Goal: Information Seeking & Learning: Learn about a topic

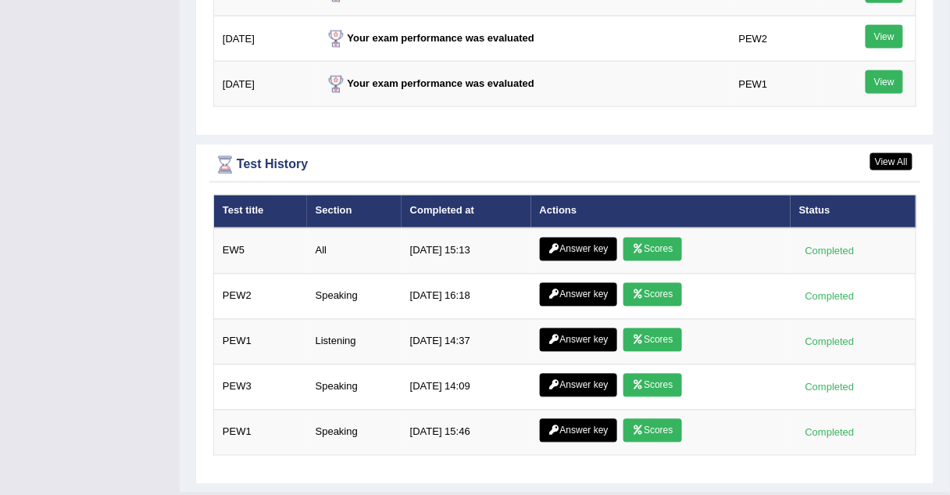
scroll to position [2032, 0]
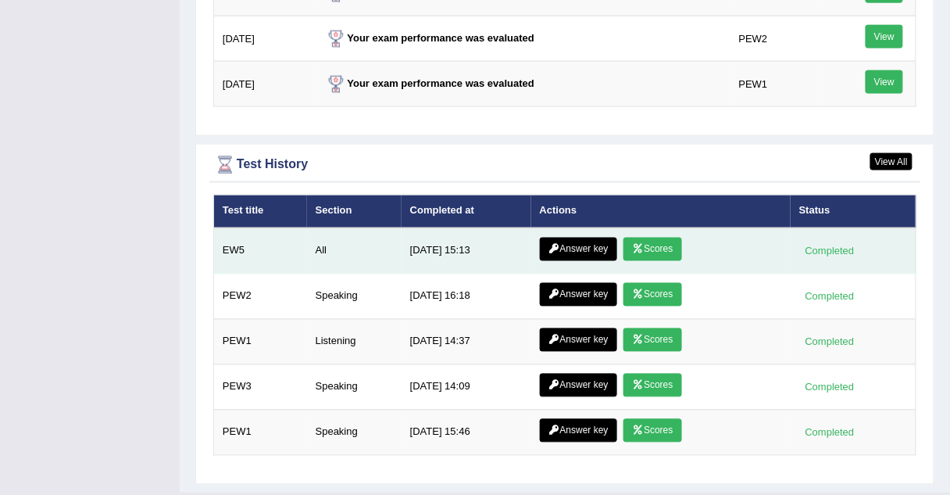
click at [571, 242] on link "Answer key" at bounding box center [578, 249] width 77 height 23
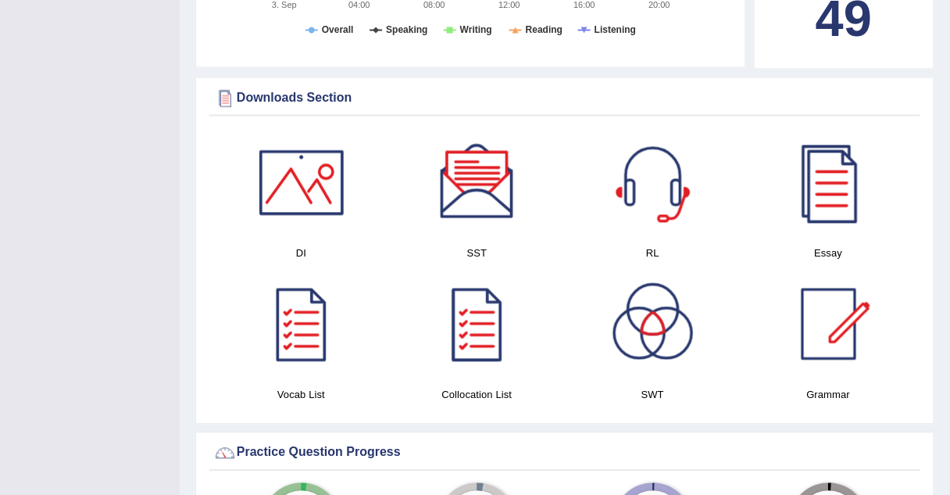
scroll to position [710, 0]
click at [309, 327] on div at bounding box center [301, 324] width 109 height 109
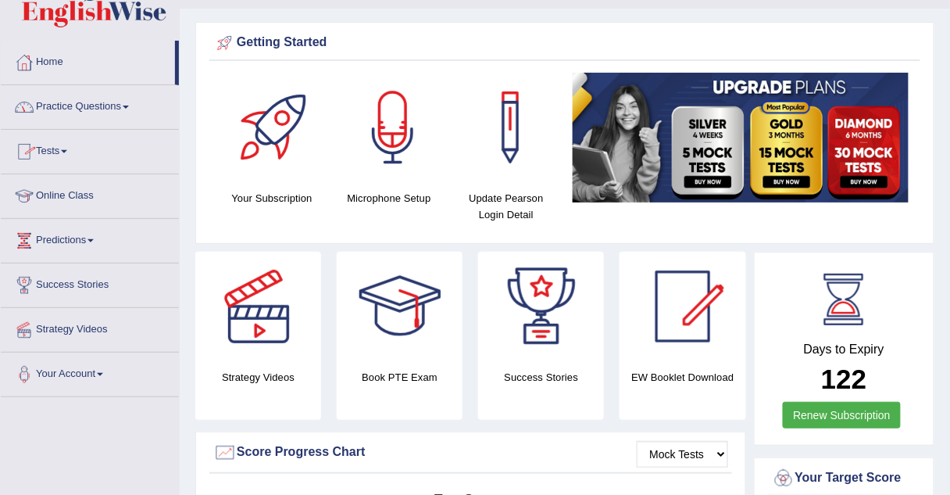
scroll to position [38, 0]
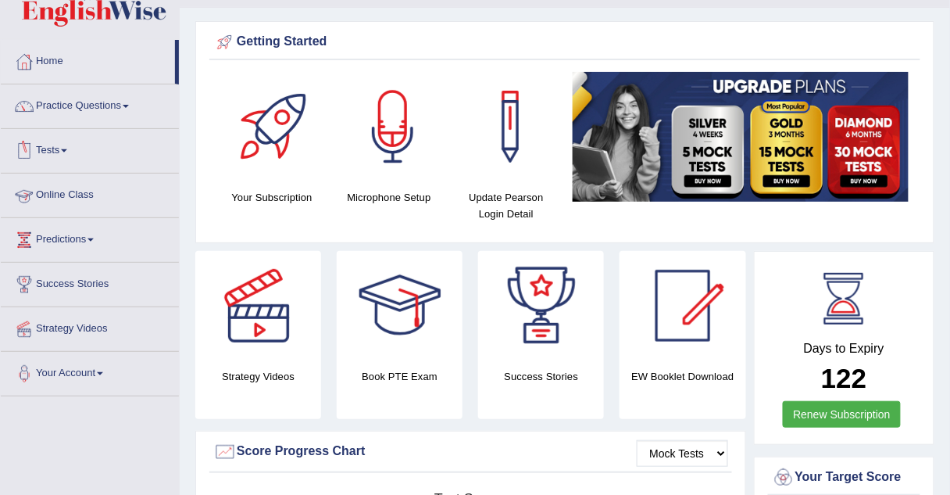
click at [44, 196] on link "Online Class" at bounding box center [90, 193] width 178 height 39
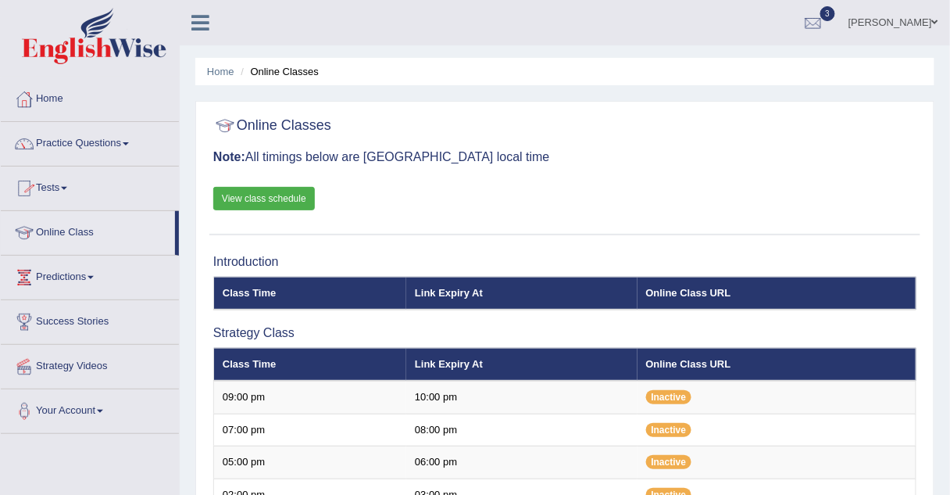
click at [283, 192] on link "View class schedule" at bounding box center [264, 198] width 102 height 23
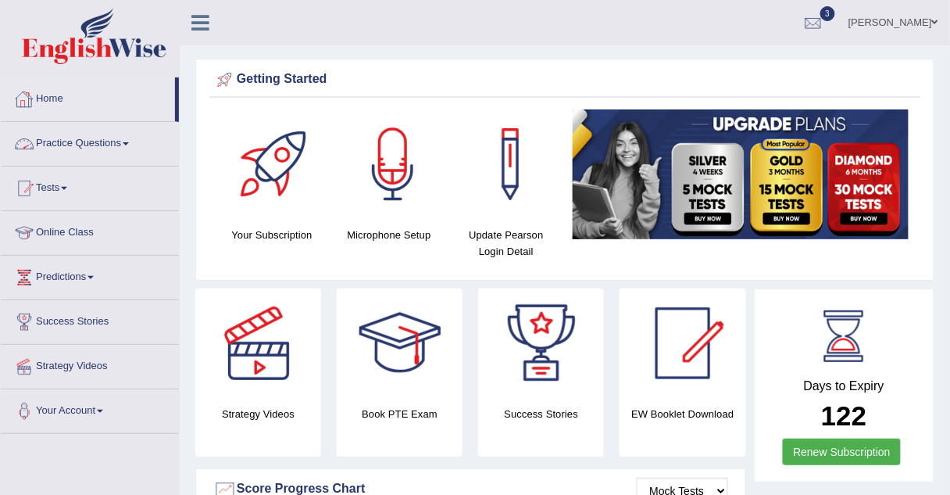
click at [59, 147] on link "Practice Questions" at bounding box center [90, 141] width 178 height 39
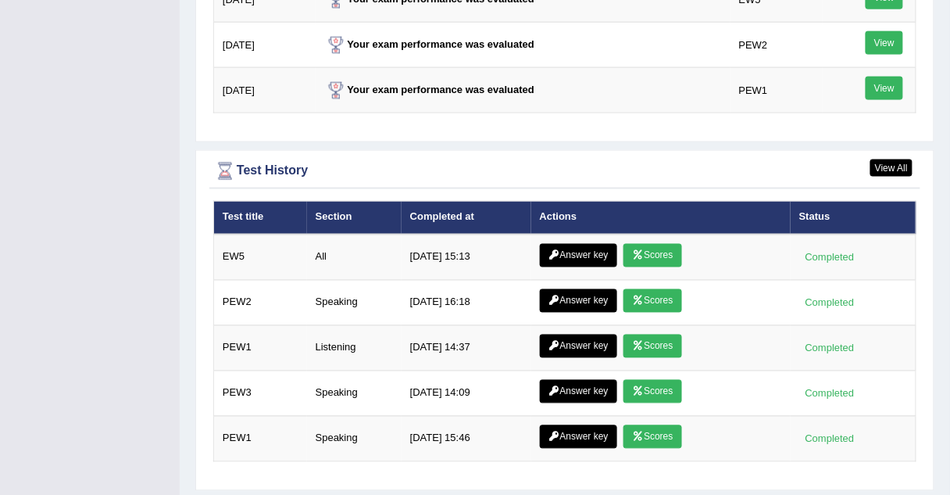
scroll to position [2026, 0]
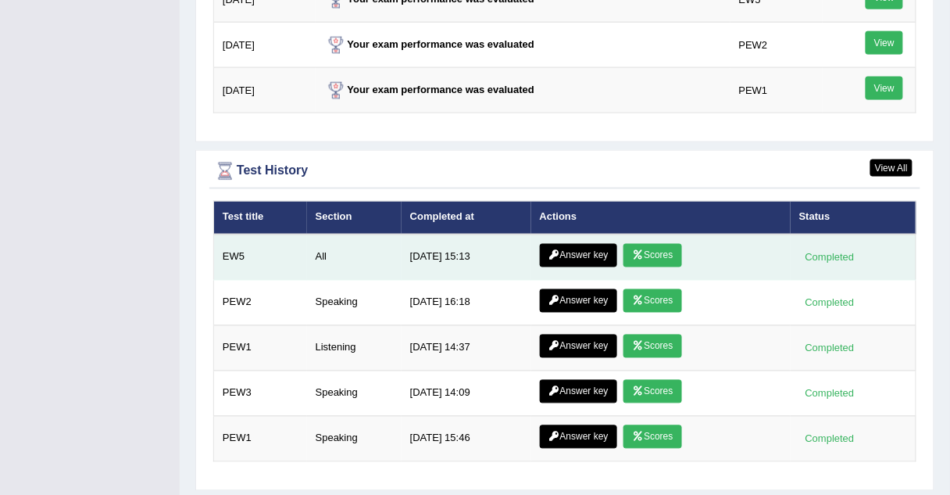
click at [608, 248] on link "Answer key" at bounding box center [578, 255] width 77 height 23
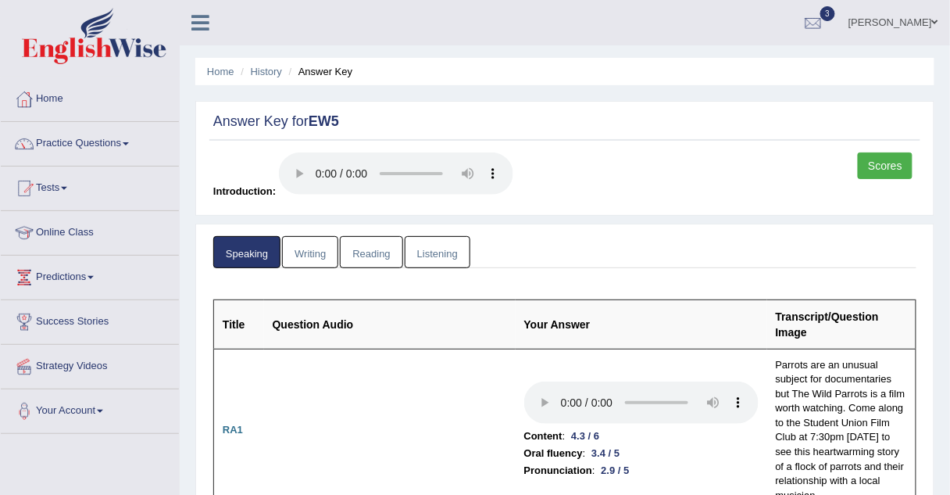
click at [425, 255] on link "Listening" at bounding box center [438, 252] width 66 height 32
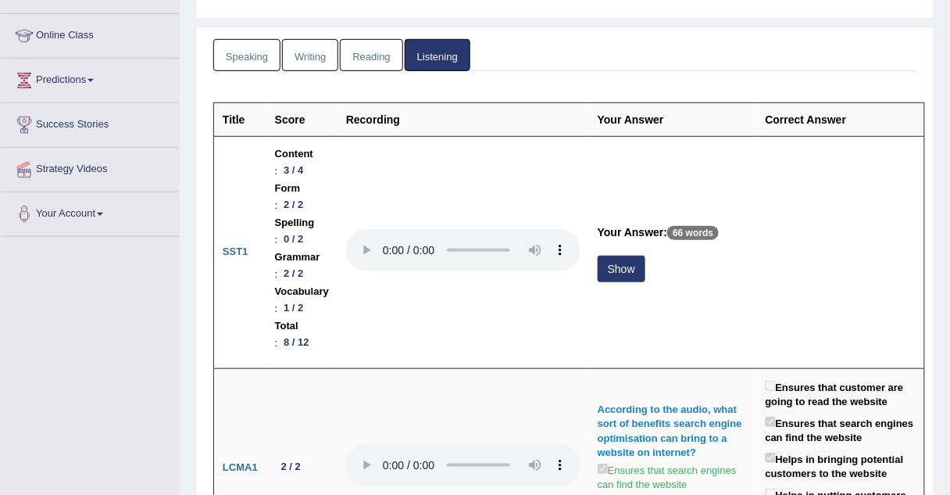
scroll to position [198, 0]
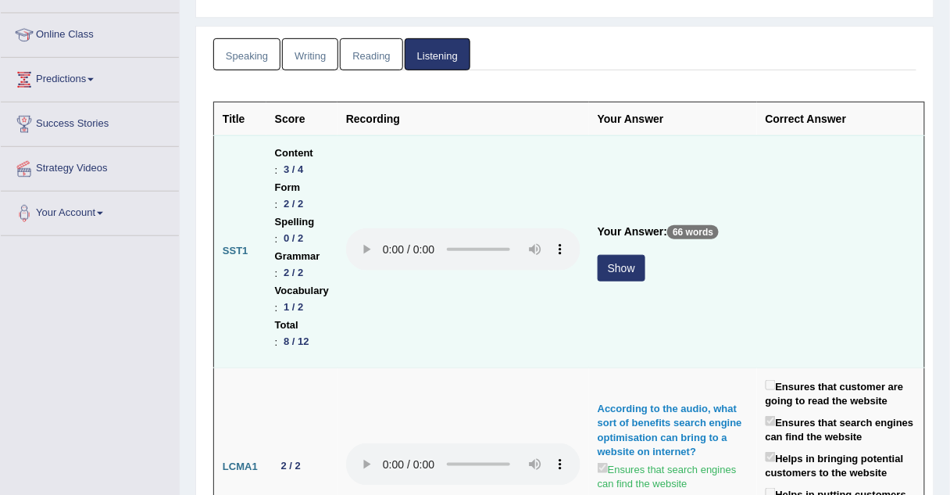
click at [646, 255] on button "Show" at bounding box center [622, 268] width 48 height 27
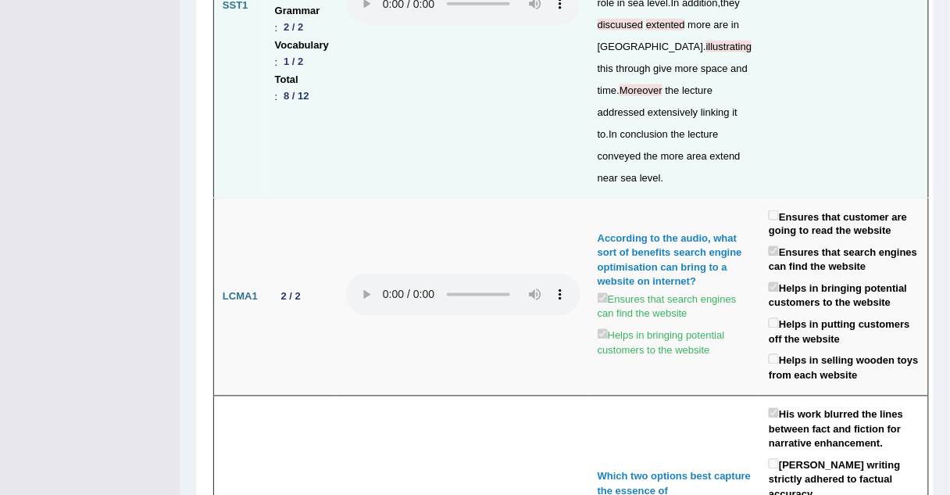
scroll to position [0, 0]
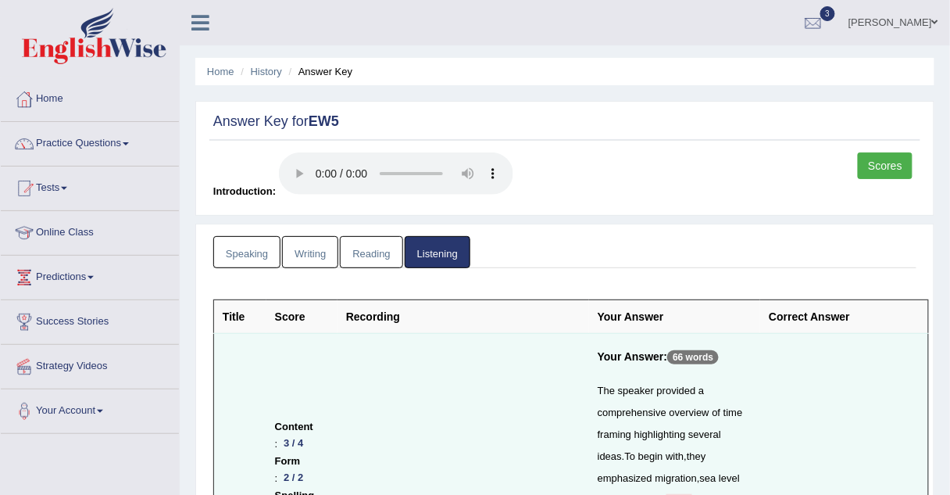
click at [349, 247] on link "Reading" at bounding box center [371, 252] width 63 height 32
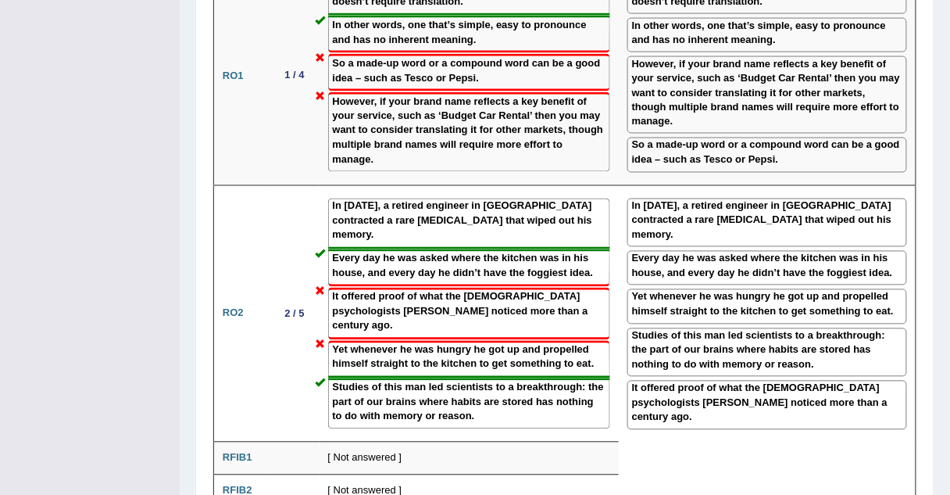
scroll to position [2217, 0]
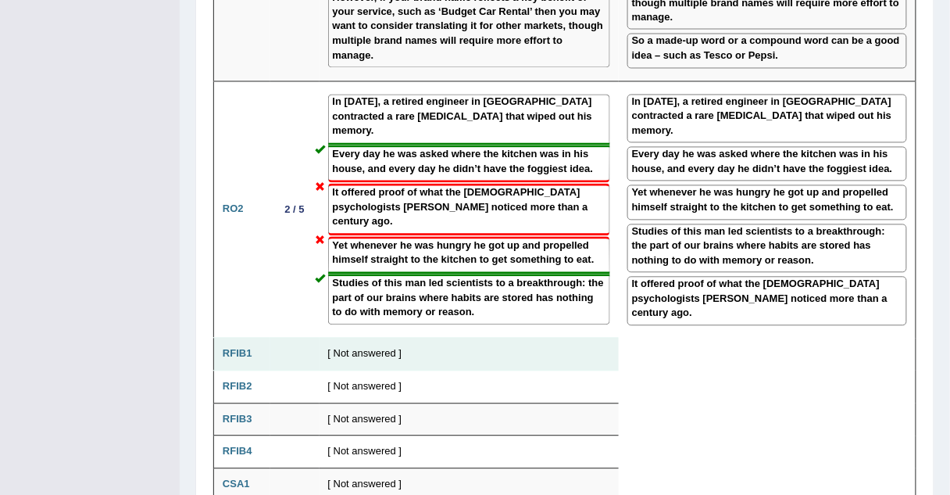
click at [227, 348] on b "RFIB1" at bounding box center [238, 354] width 30 height 12
click at [284, 338] on td at bounding box center [294, 354] width 49 height 33
click at [242, 348] on b "RFIB1" at bounding box center [238, 354] width 30 height 12
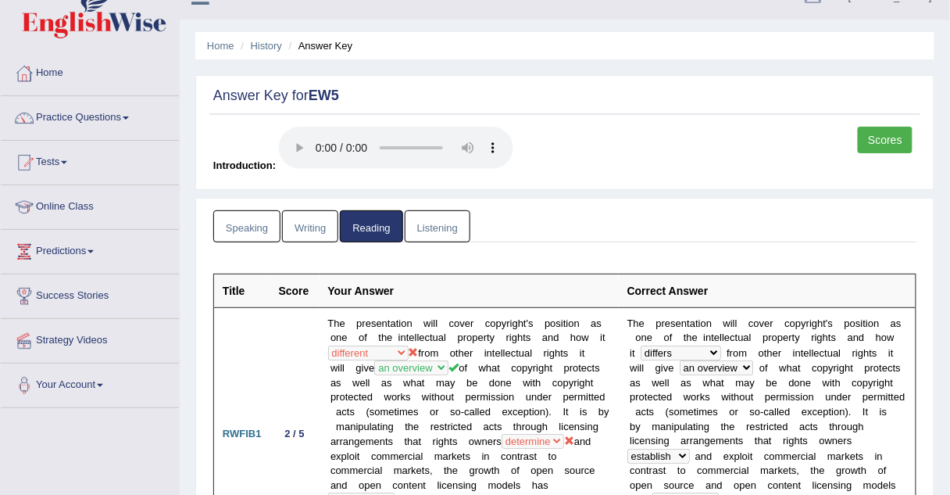
scroll to position [0, 0]
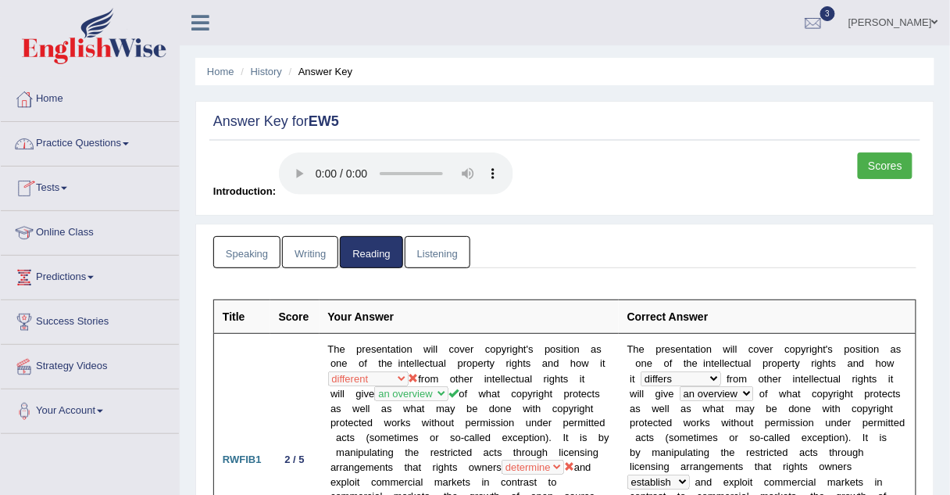
click at [64, 144] on link "Practice Questions" at bounding box center [90, 141] width 178 height 39
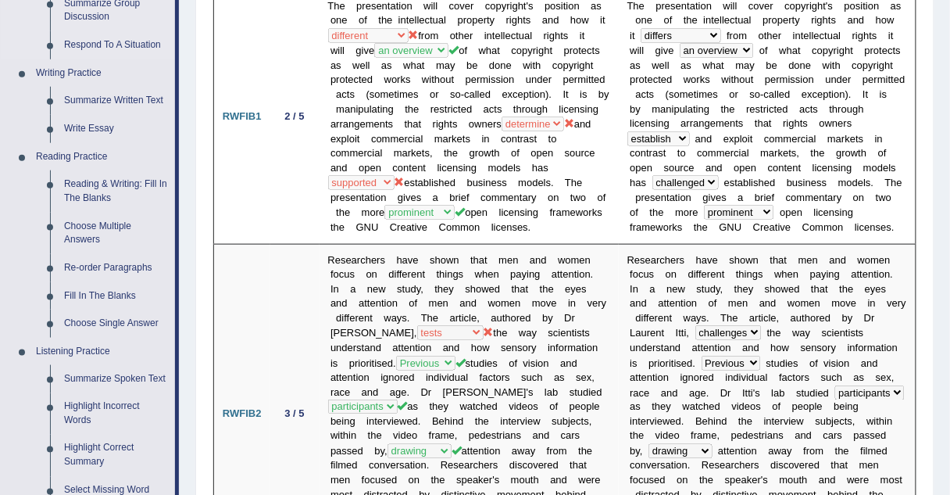
scroll to position [344, 0]
click at [72, 324] on link "Choose Single Answer" at bounding box center [116, 323] width 118 height 28
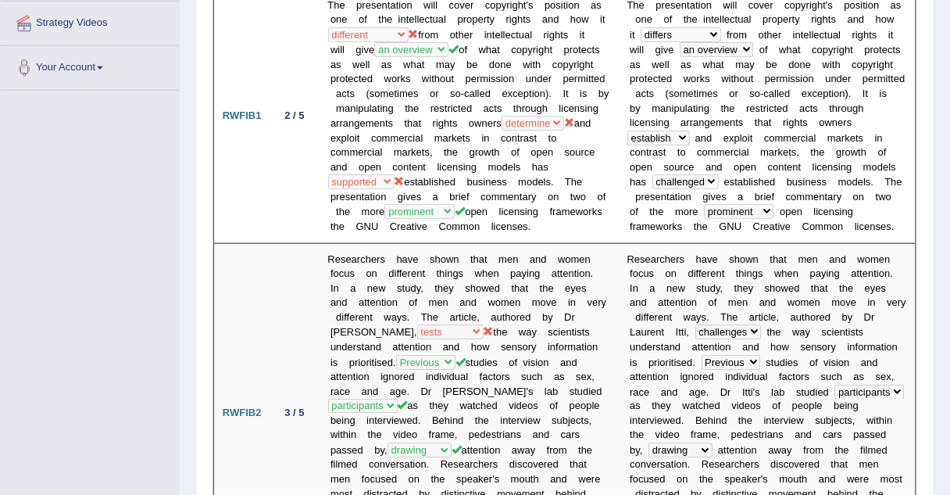
scroll to position [346, 0]
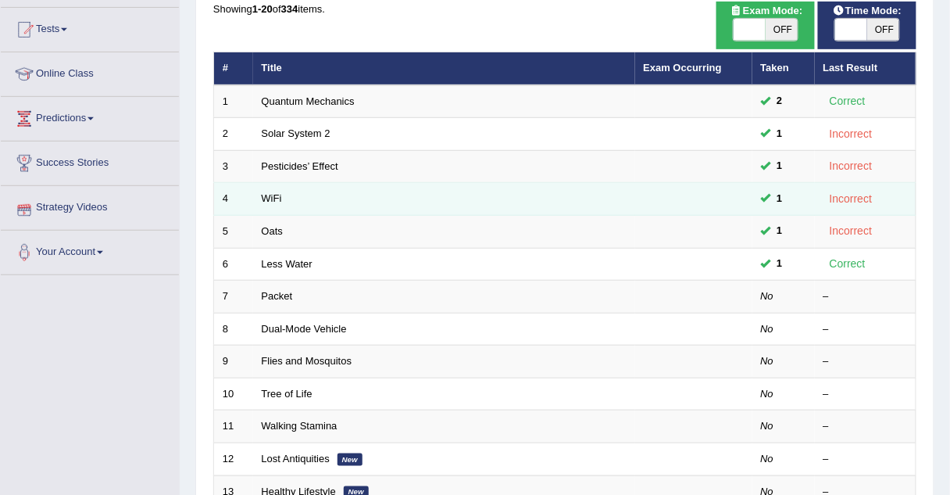
scroll to position [159, 0]
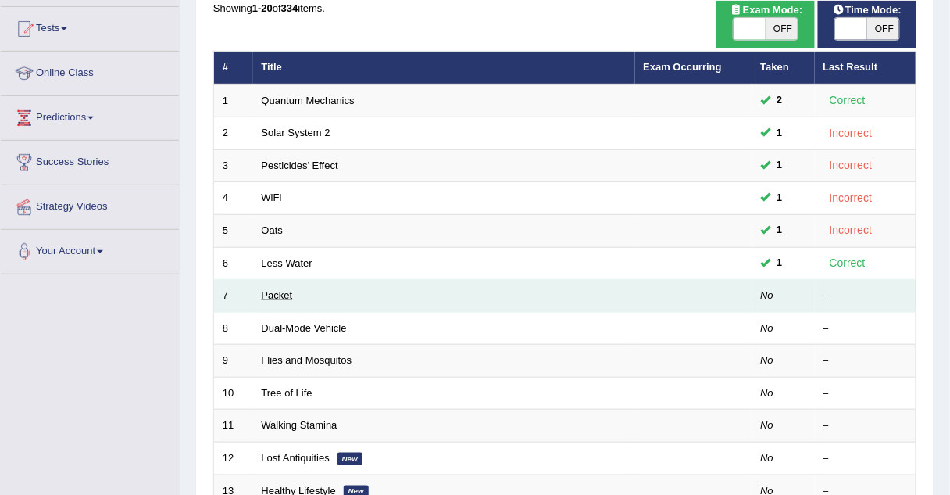
click at [265, 294] on link "Packet" at bounding box center [277, 295] width 31 height 12
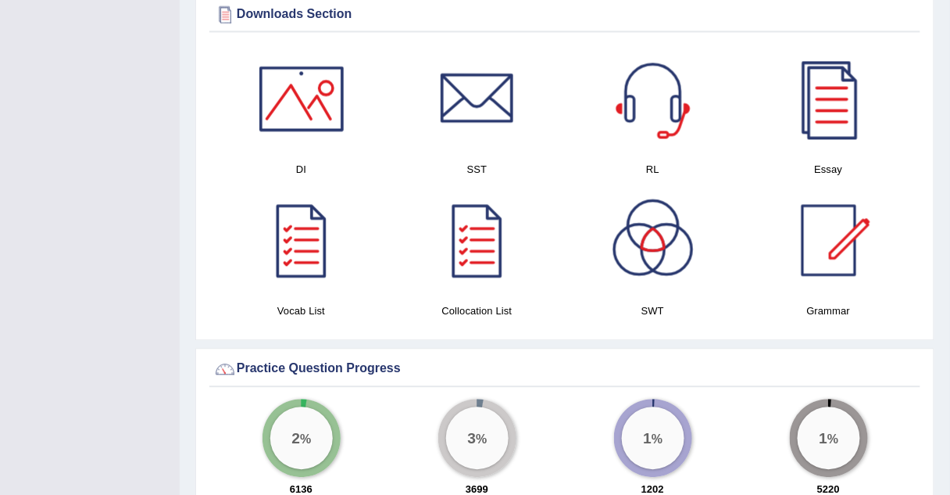
scroll to position [794, 0]
click at [304, 266] on div at bounding box center [301, 239] width 109 height 109
